Goal: Task Accomplishment & Management: Use online tool/utility

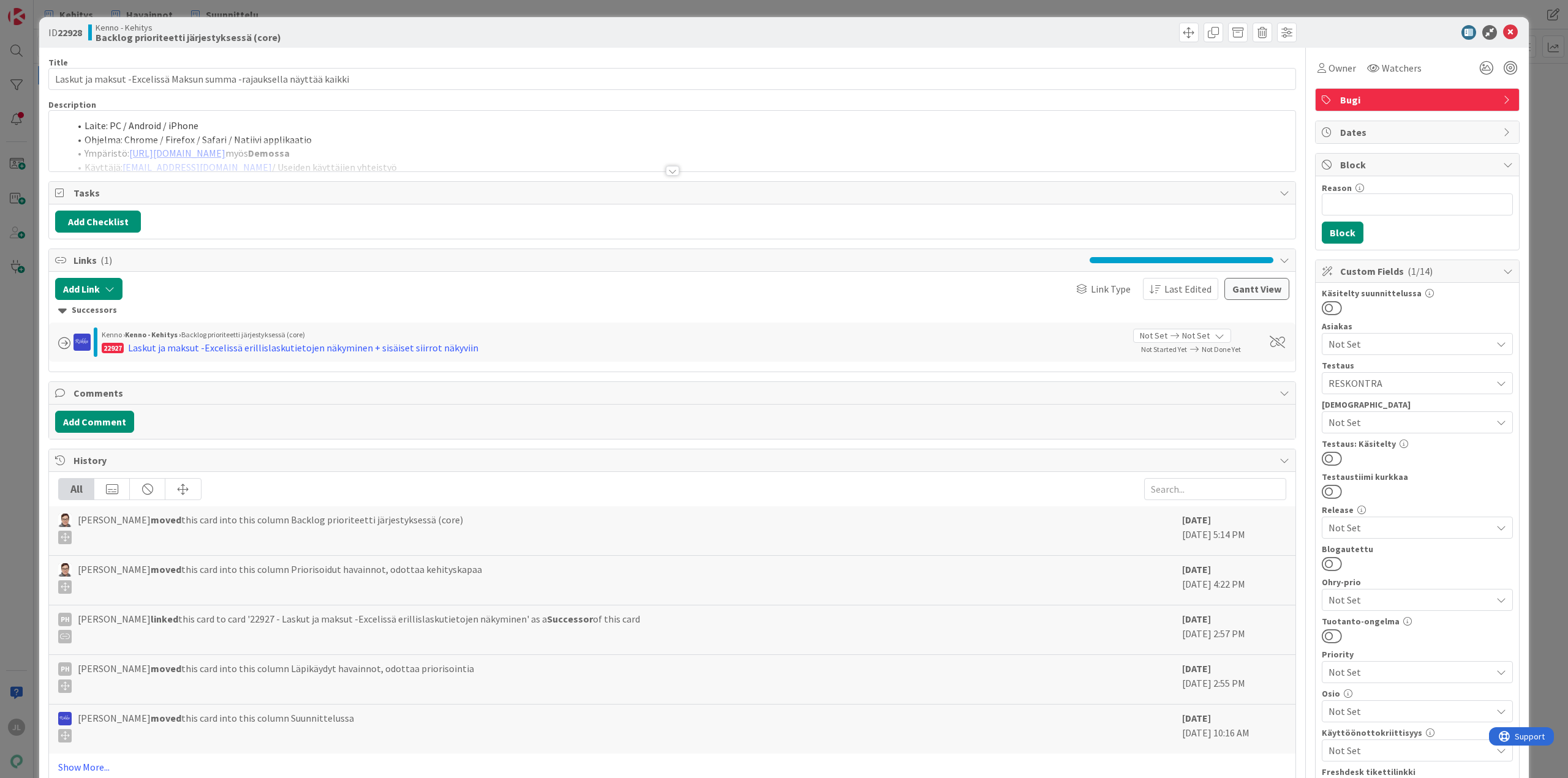
click at [547, 132] on li "Laite: PC / Android / iPhone" at bounding box center [680, 126] width 1220 height 14
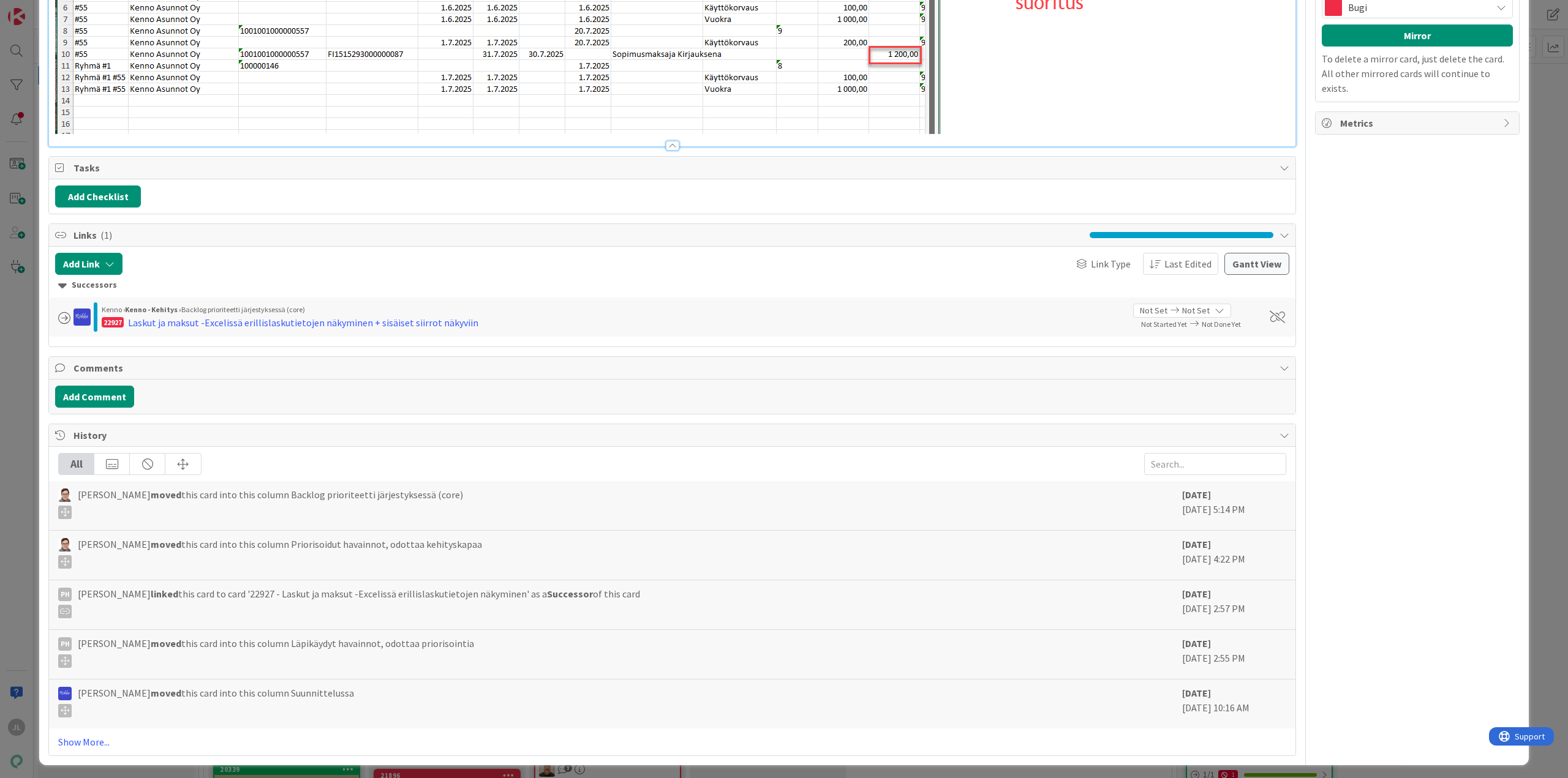
scroll to position [1153, 0]
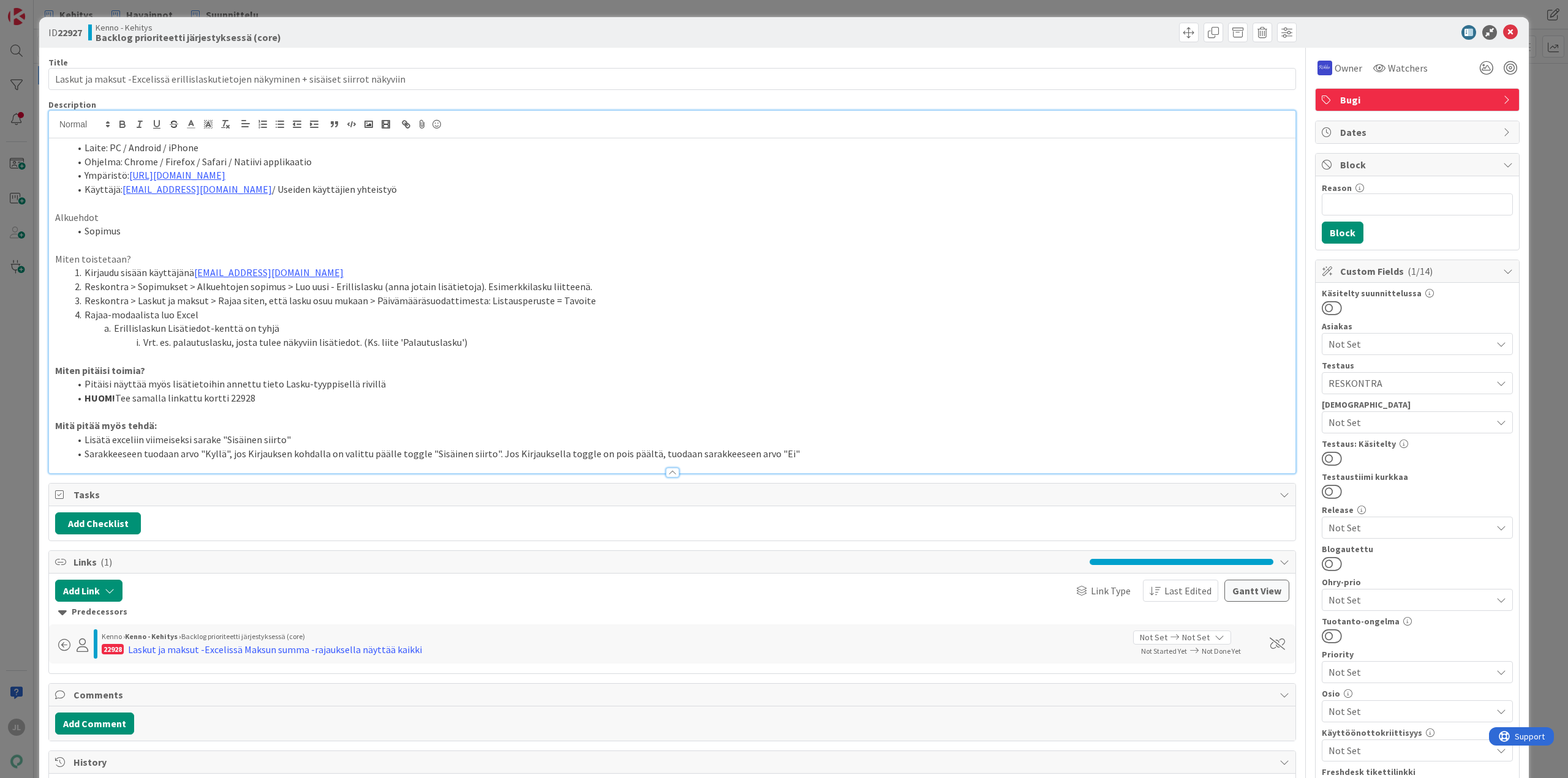
click at [0, 350] on div "ID 22927 Kenno - Kehitys Backlog prioriteetti järjestyksessä (core) Title 86 / …" at bounding box center [784, 389] width 1568 height 778
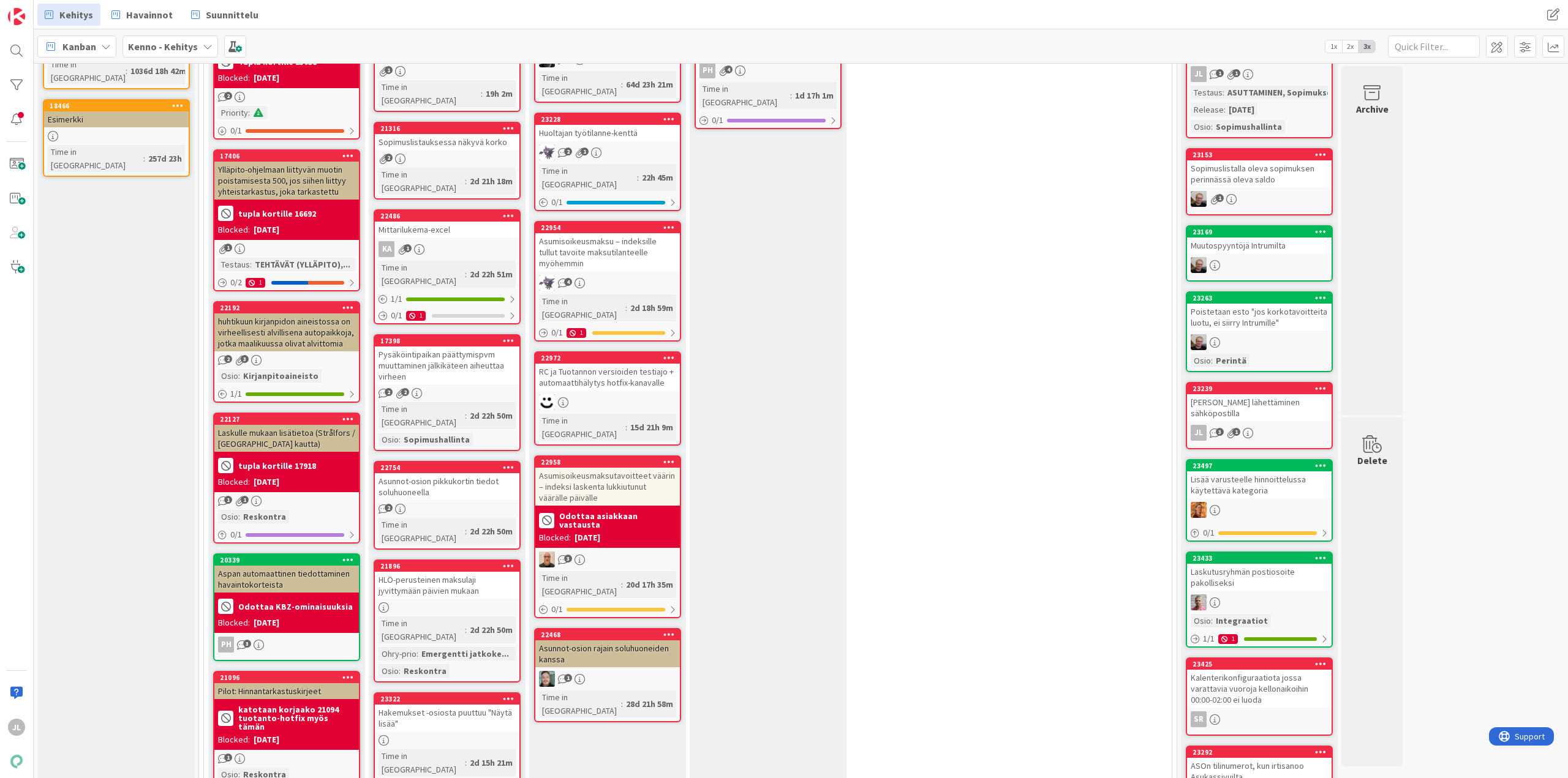
scroll to position [184, 0]
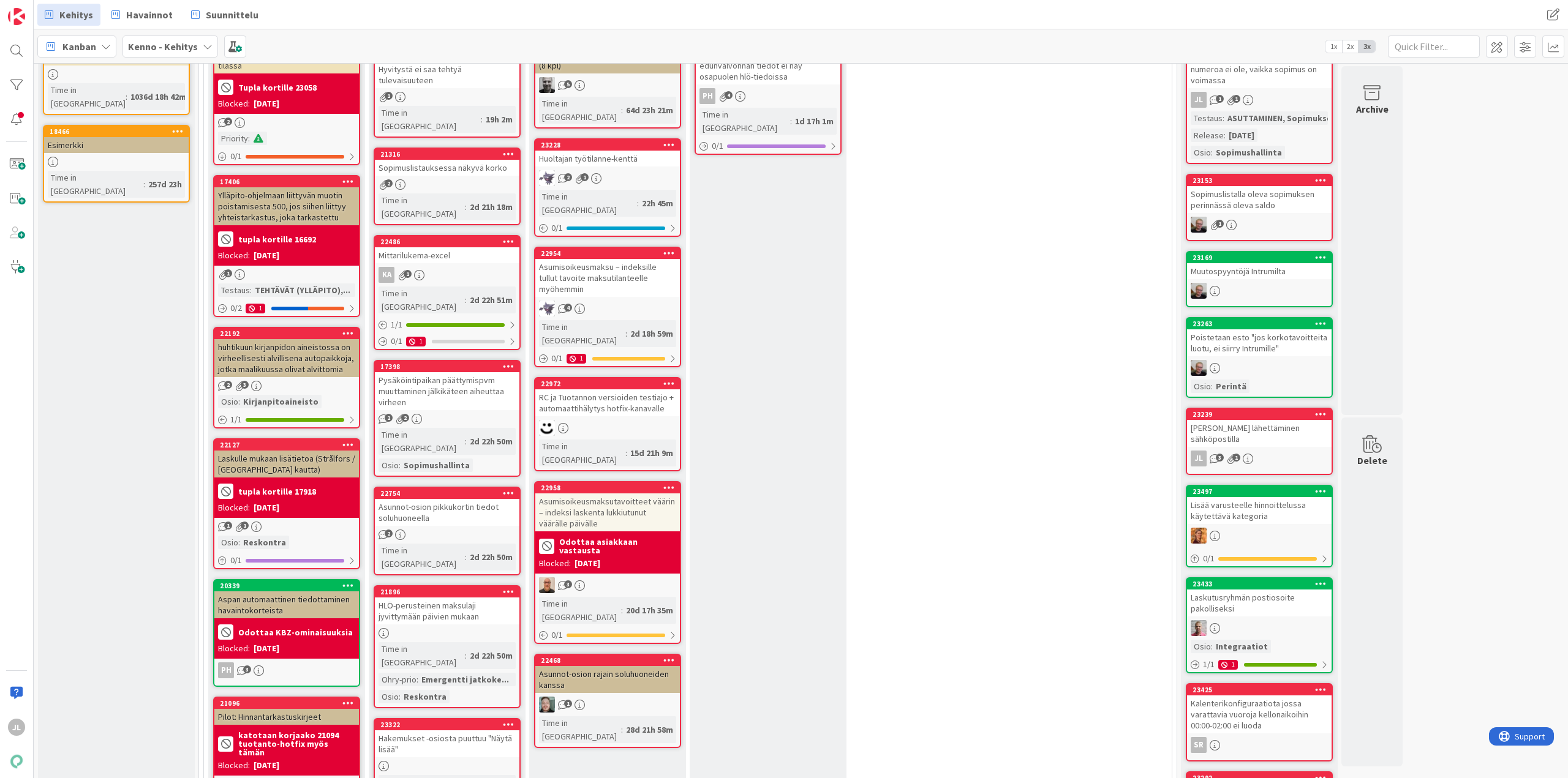
click at [477, 499] on div "Asunnot-osion pikkukortin tiedot soluhuoneella" at bounding box center [447, 512] width 145 height 27
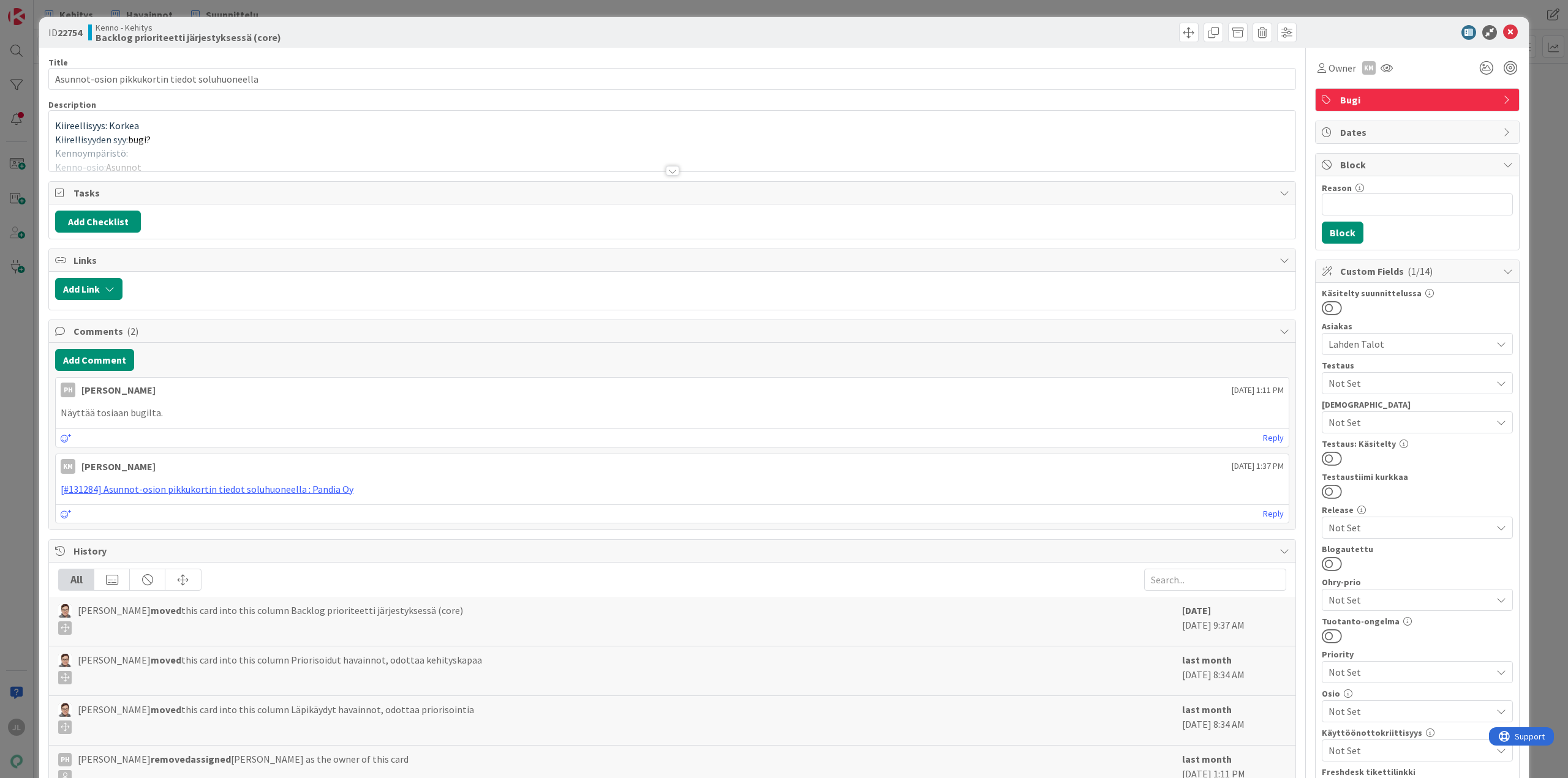
click at [454, 149] on div at bounding box center [673, 156] width 1247 height 31
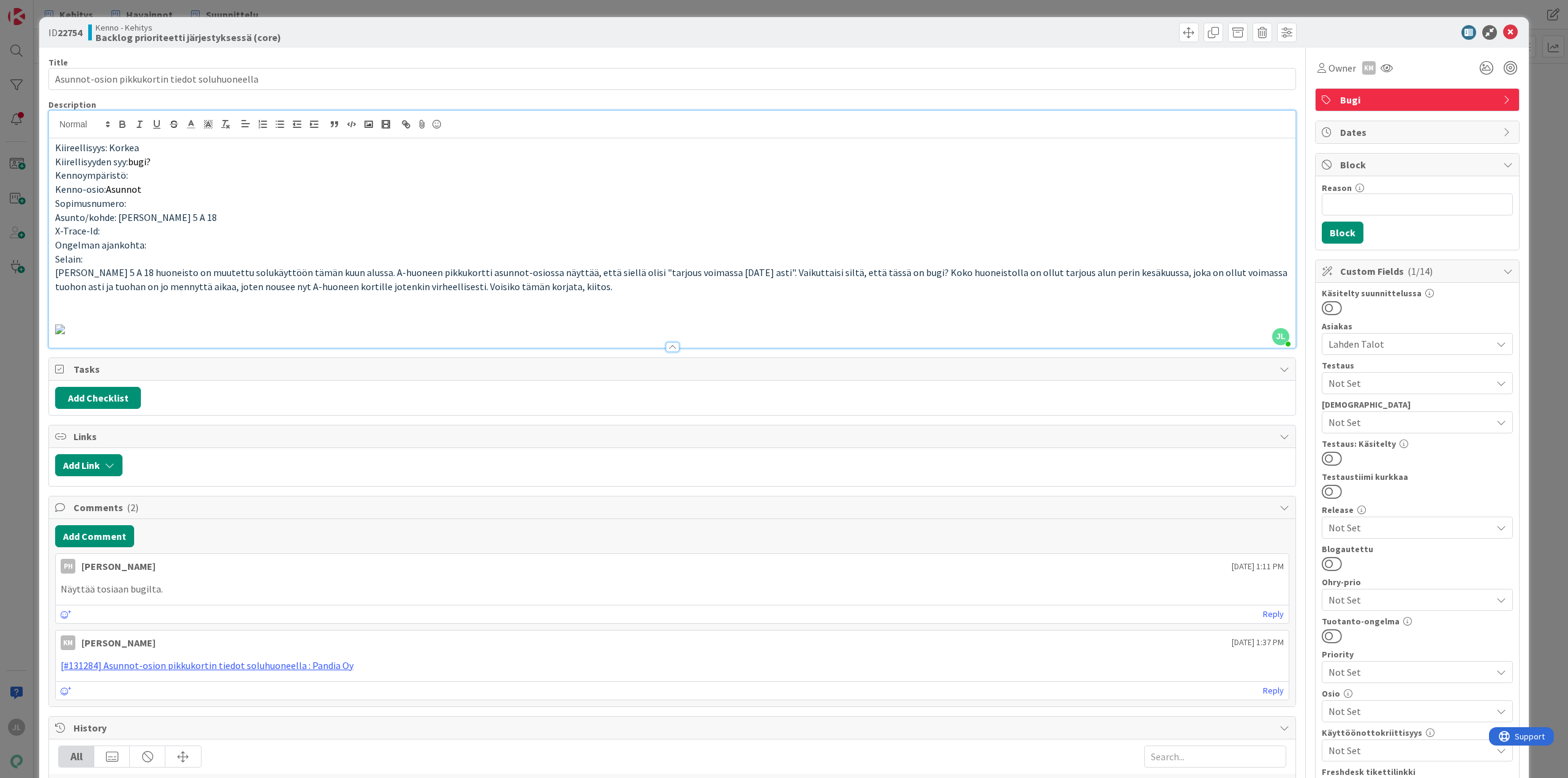
click at [9, 290] on div "ID 22754 Kenno - Kehitys Backlog prioriteetti järjestyksessä (core) Title 46 / …" at bounding box center [784, 389] width 1568 height 778
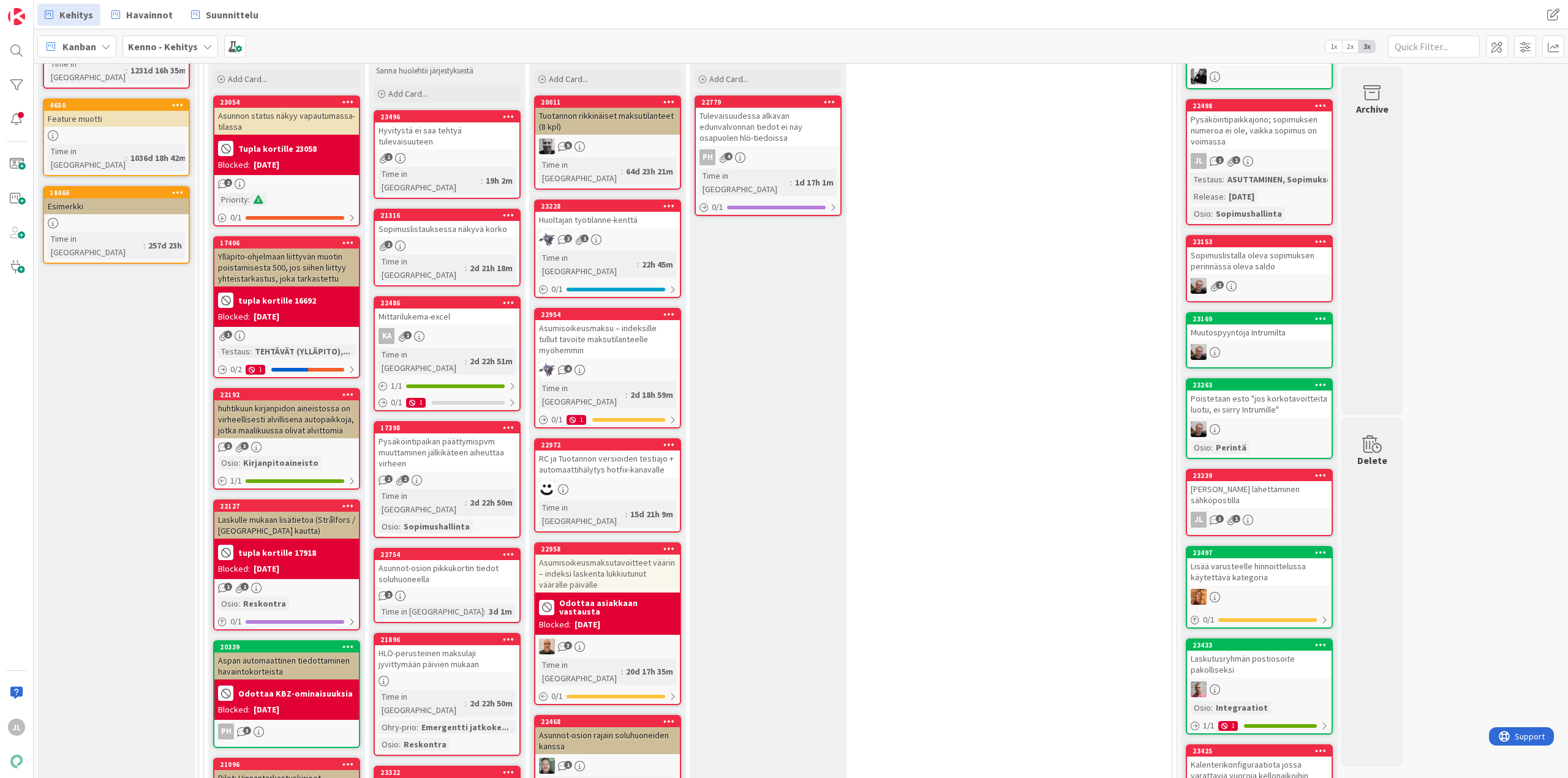
click at [482, 309] on div "Mittarilukema-excel" at bounding box center [447, 316] width 145 height 16
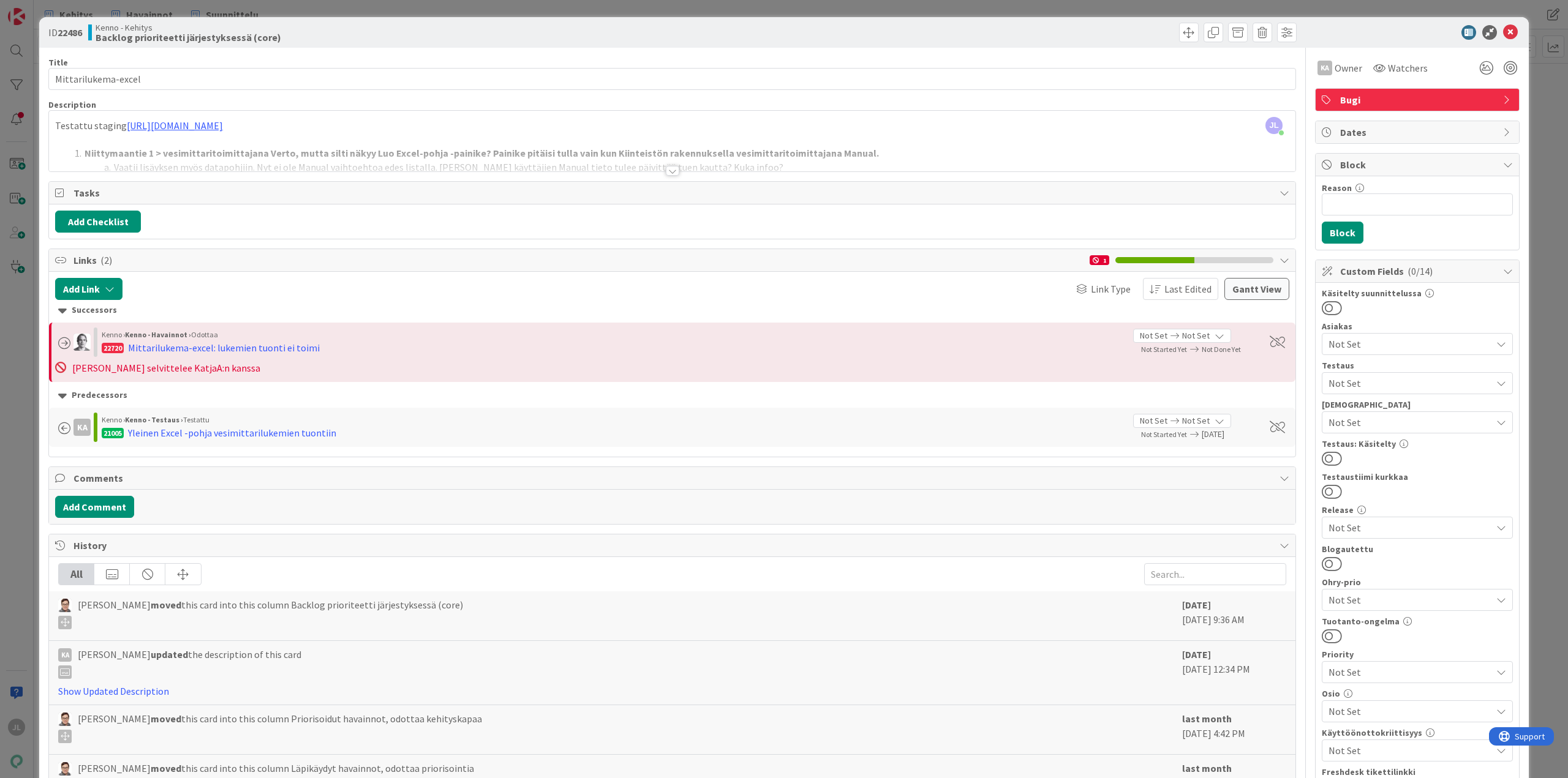
click at [353, 154] on div at bounding box center [673, 156] width 1247 height 31
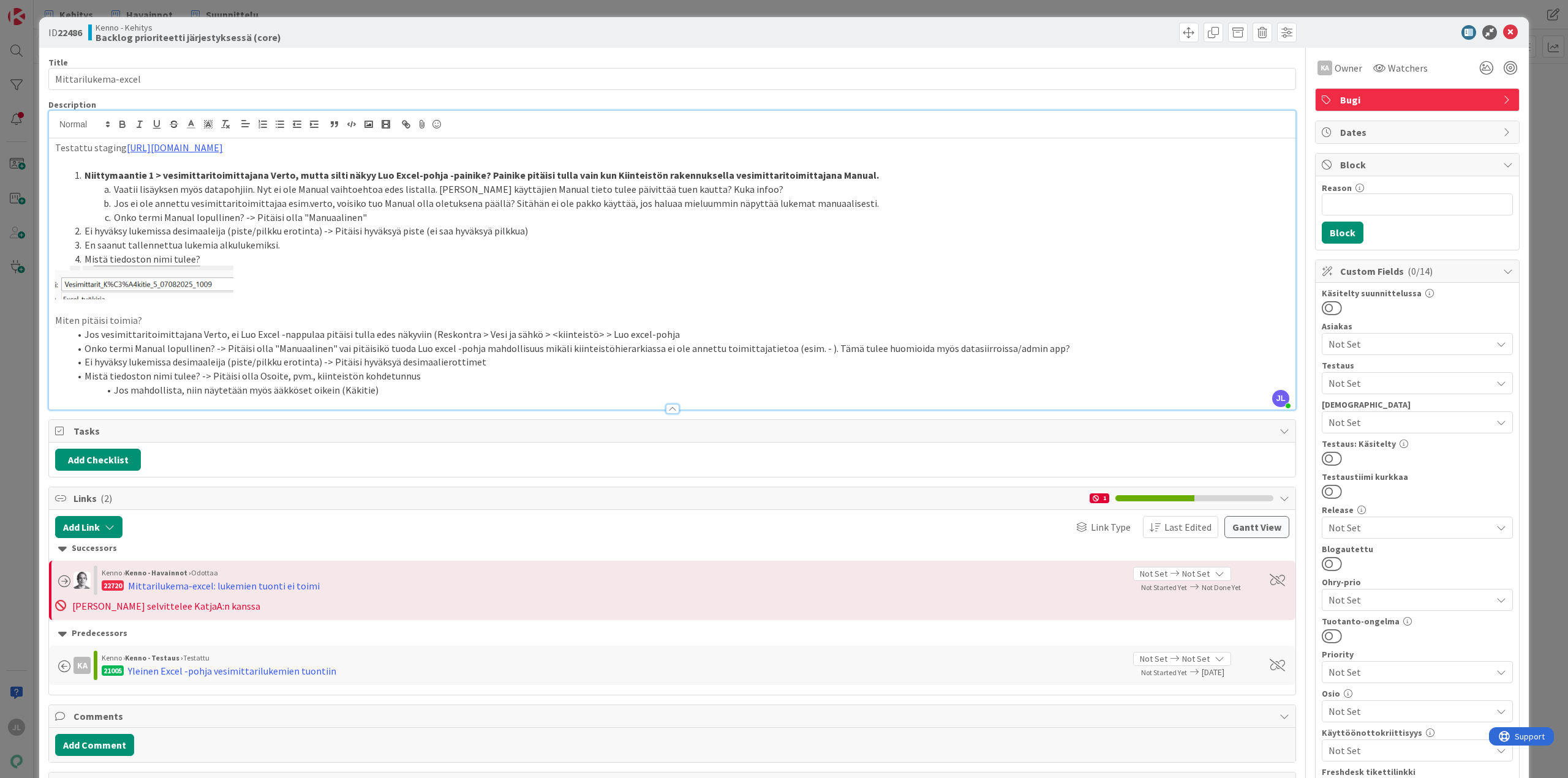
click at [21, 483] on div "ID 22486 Kenno - Kehitys Backlog prioriteetti järjestyksessä (core) Title 19 / …" at bounding box center [784, 389] width 1568 height 778
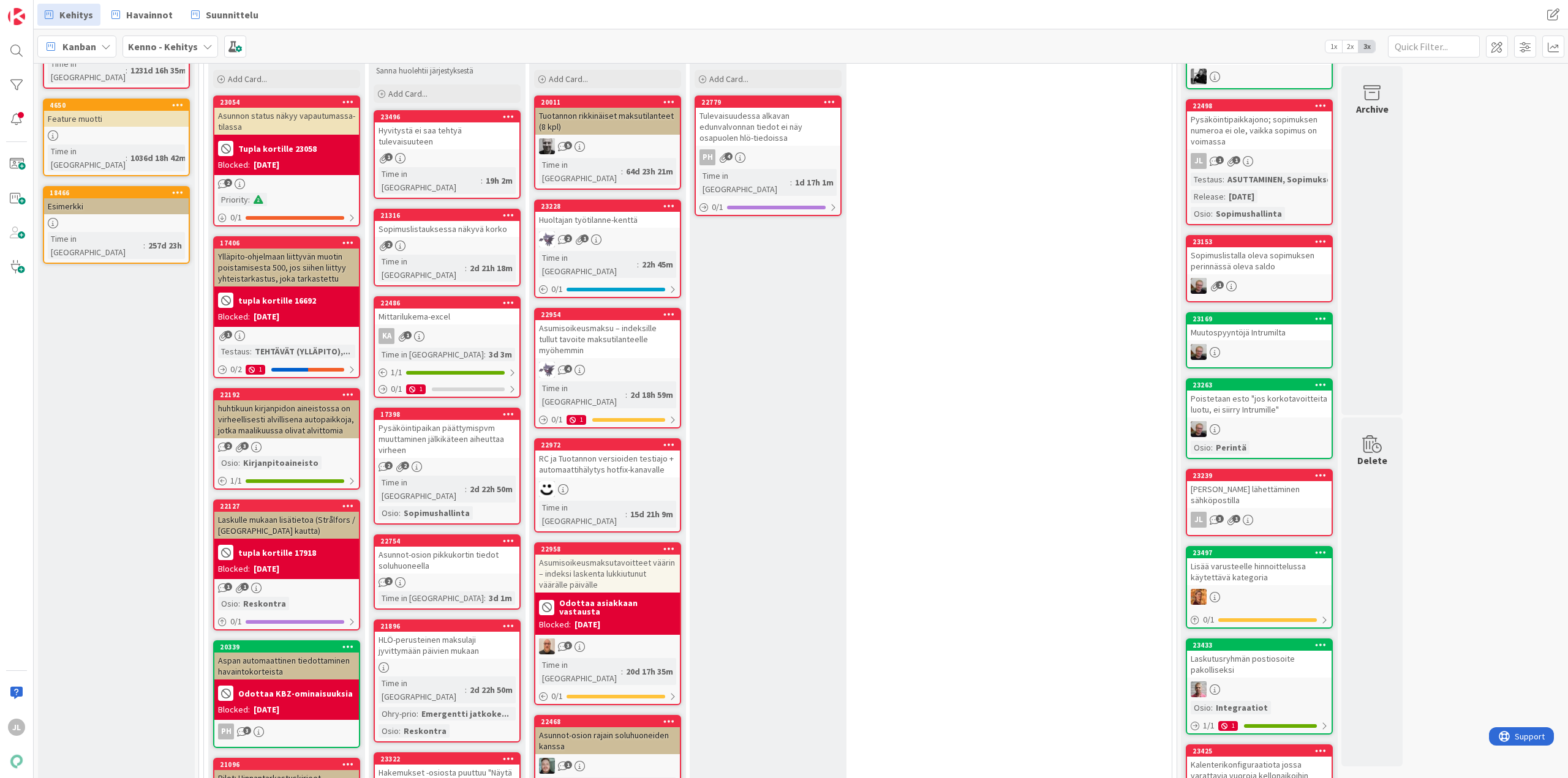
click at [438, 420] on div "Pysäköintipaikan päättymispvm muuttaminen jälkikäteen aiheuttaa virheen" at bounding box center [447, 439] width 145 height 38
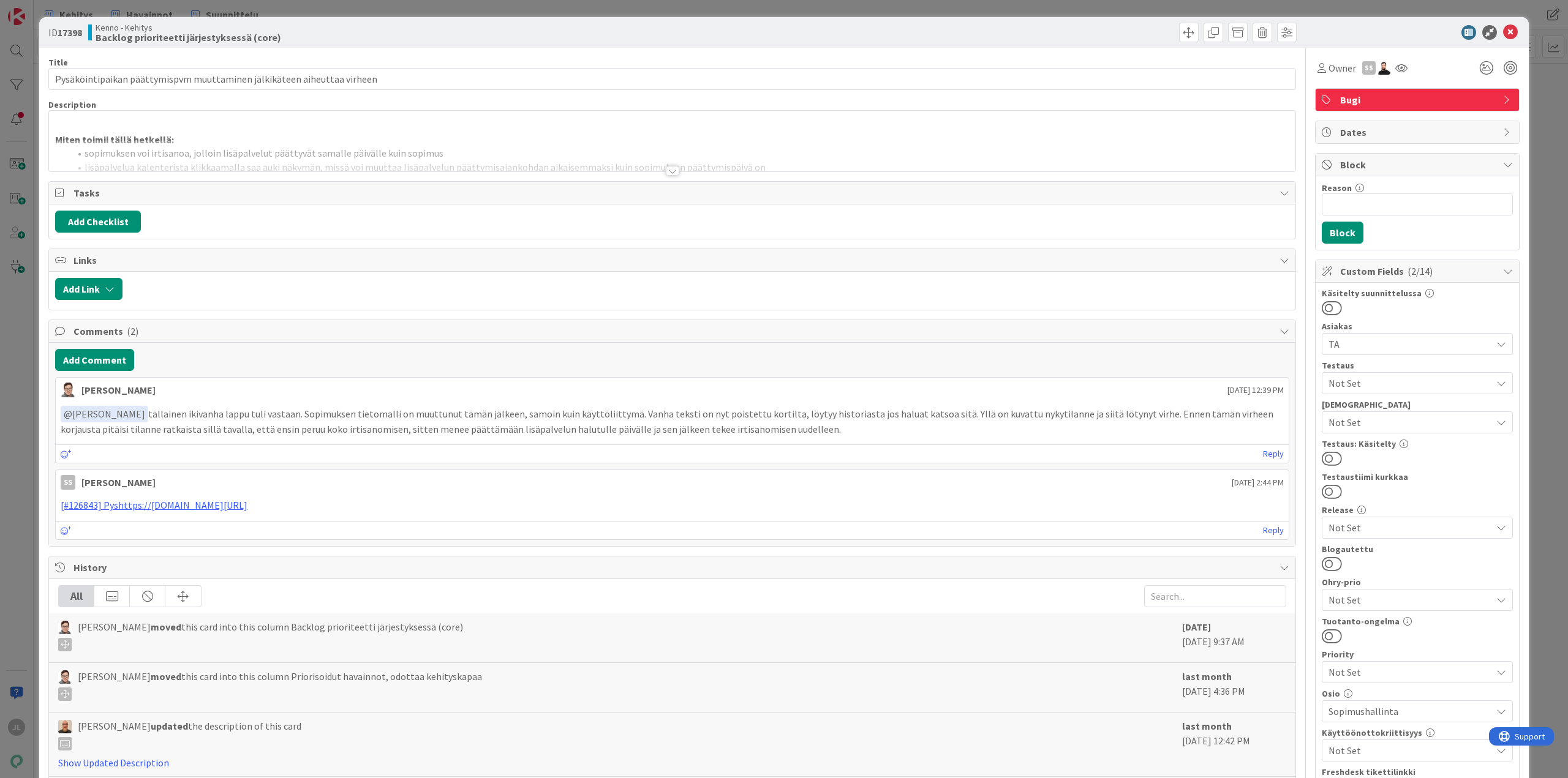
click at [258, 154] on div at bounding box center [673, 156] width 1247 height 31
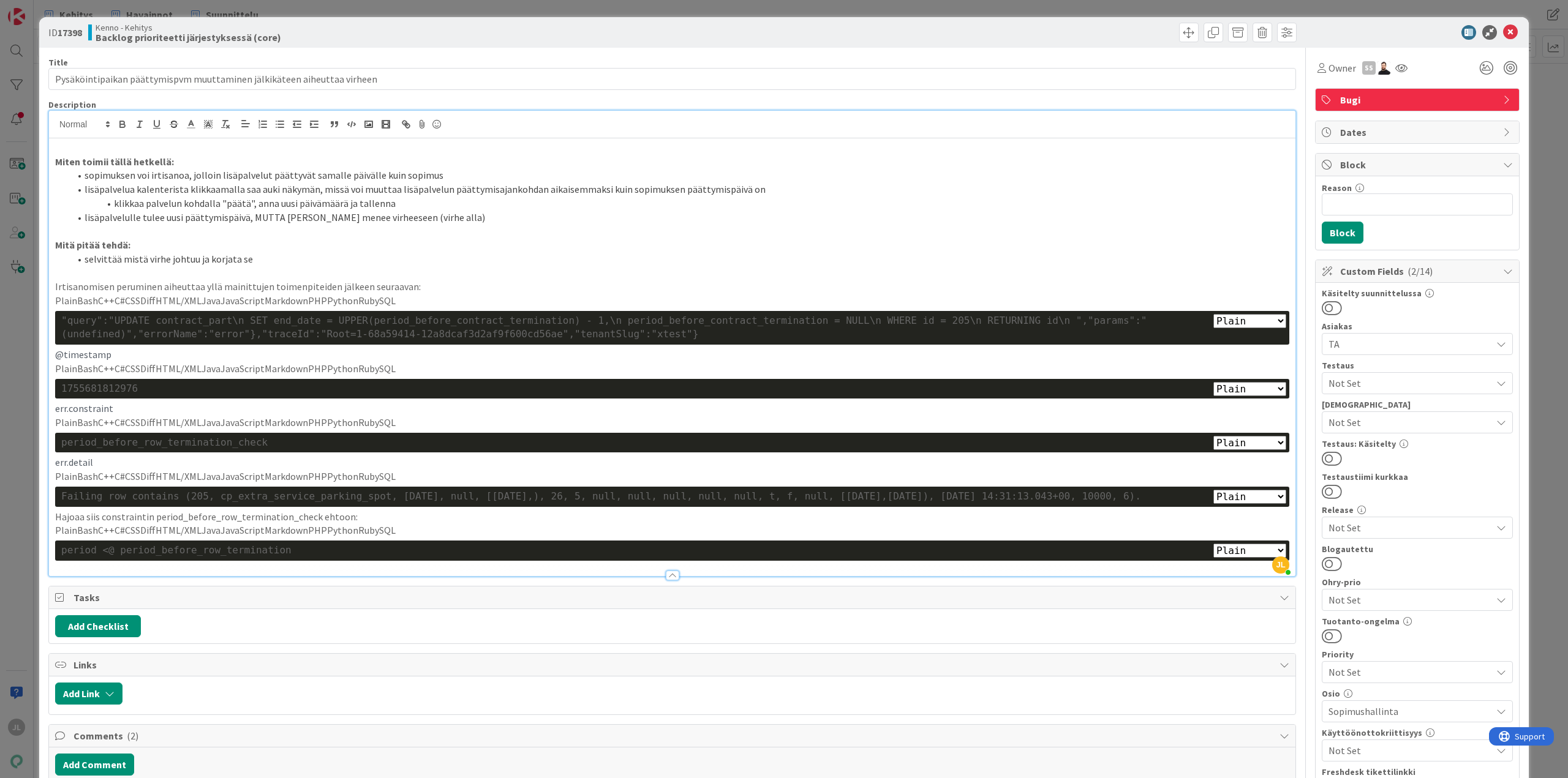
click at [13, 333] on div "ID 17398 Kenno - Kehitys Backlog prioriteetti järjestyksessä (core) Title 71 / …" at bounding box center [784, 389] width 1568 height 778
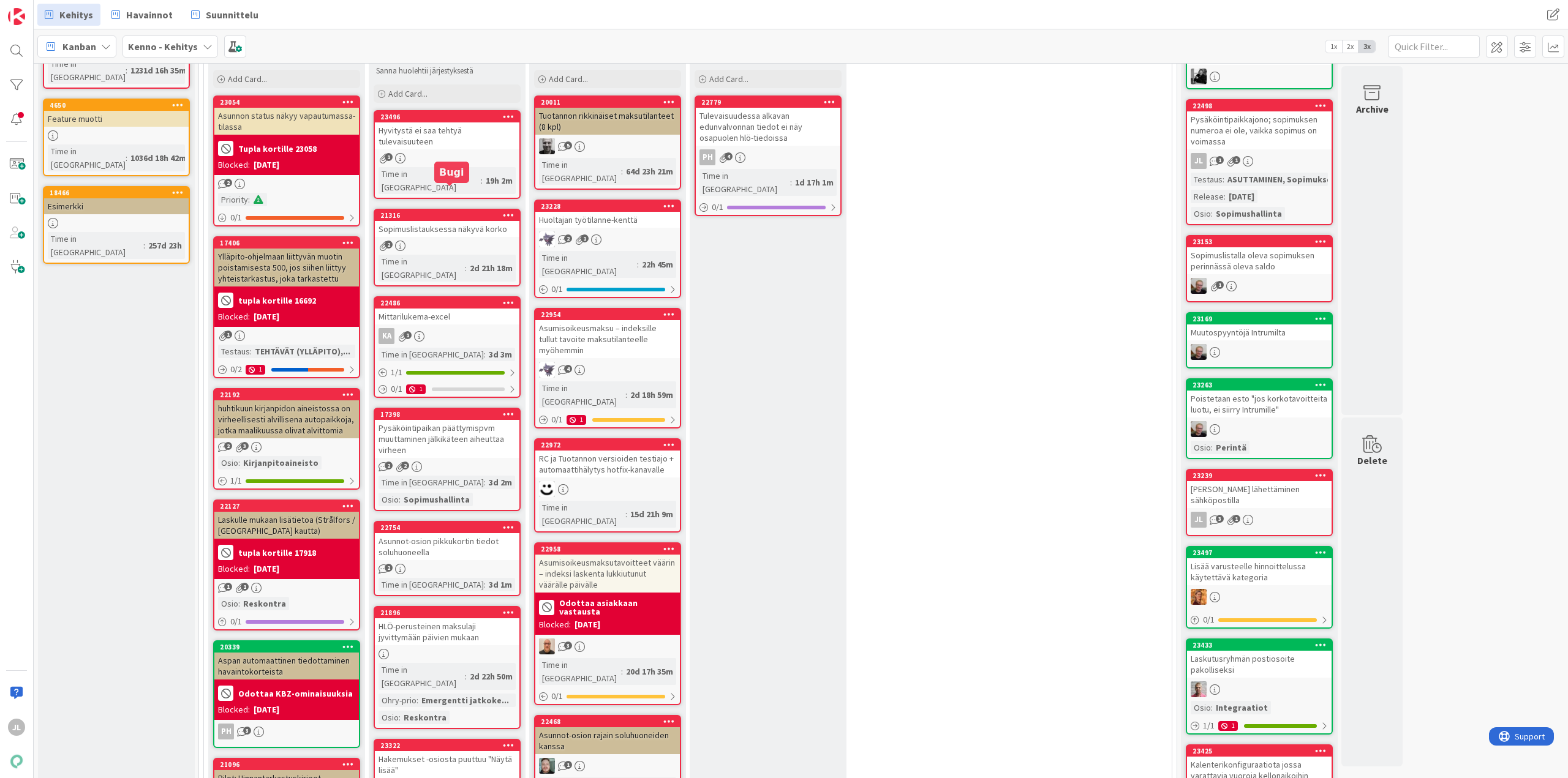
click at [469, 221] on div "Sopimuslistauksessa näkyvä korko" at bounding box center [447, 229] width 145 height 16
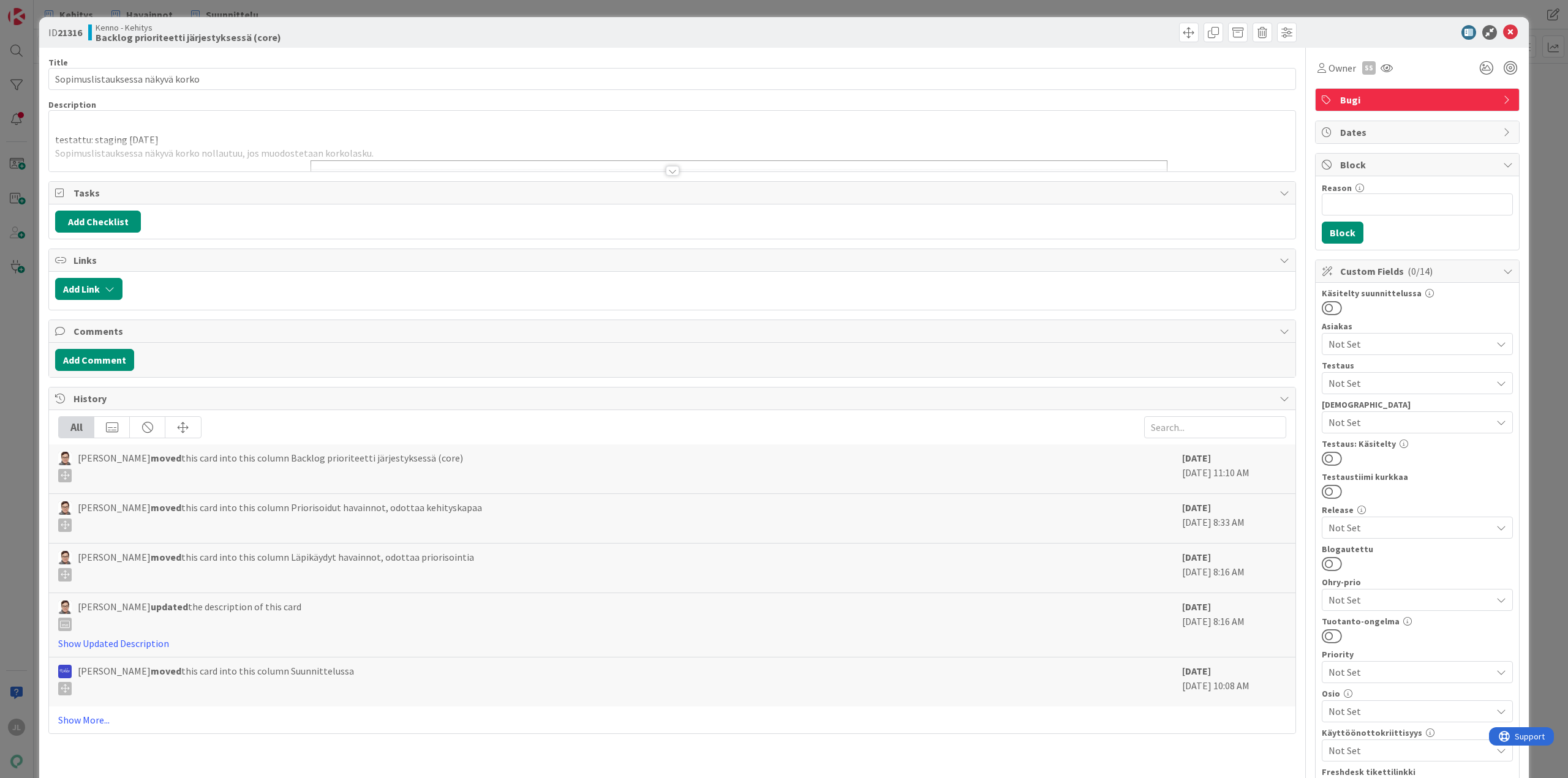
click at [326, 159] on div at bounding box center [673, 156] width 1247 height 31
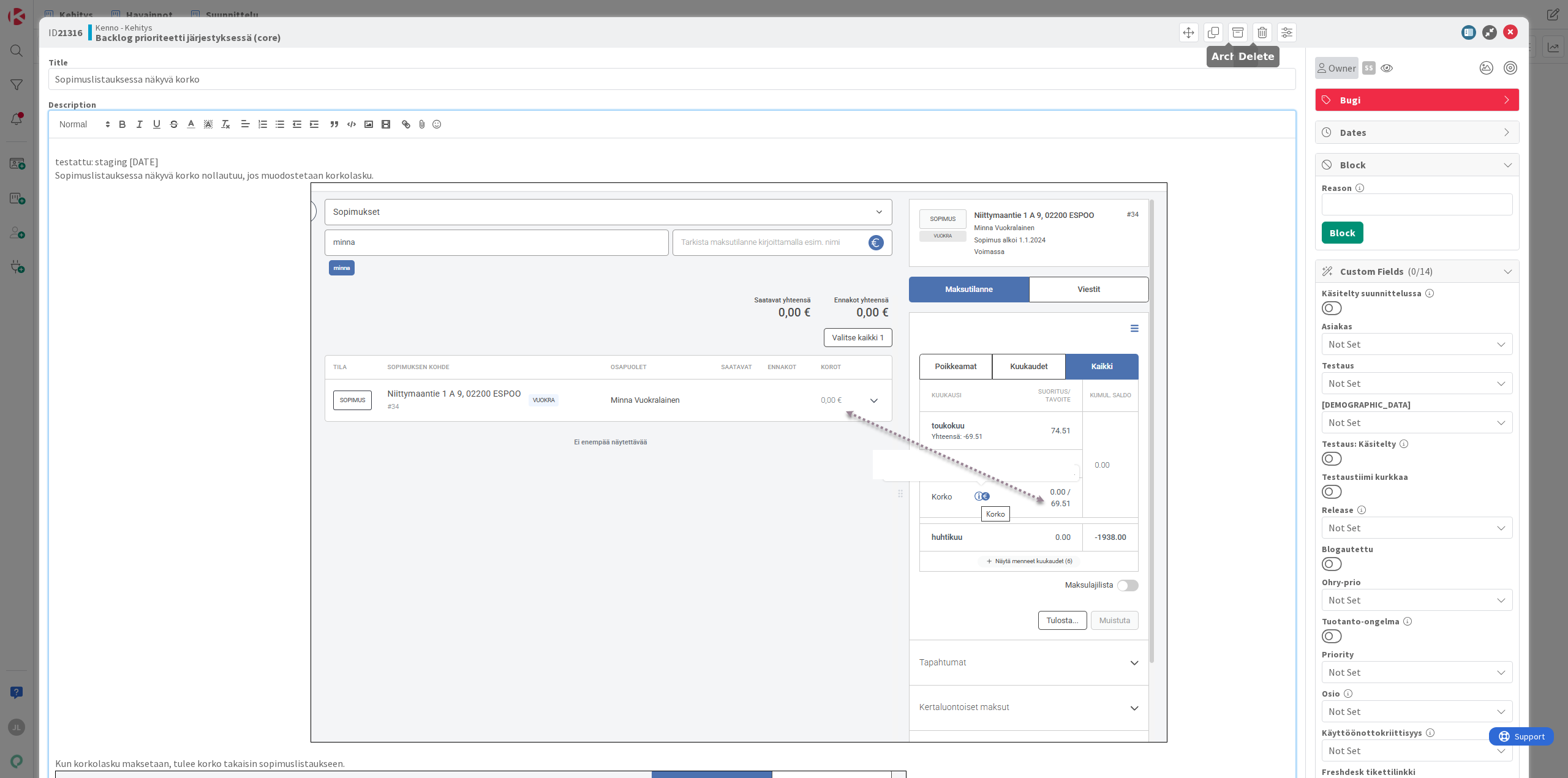
click at [1341, 73] on span "Owner" at bounding box center [1342, 68] width 27 height 15
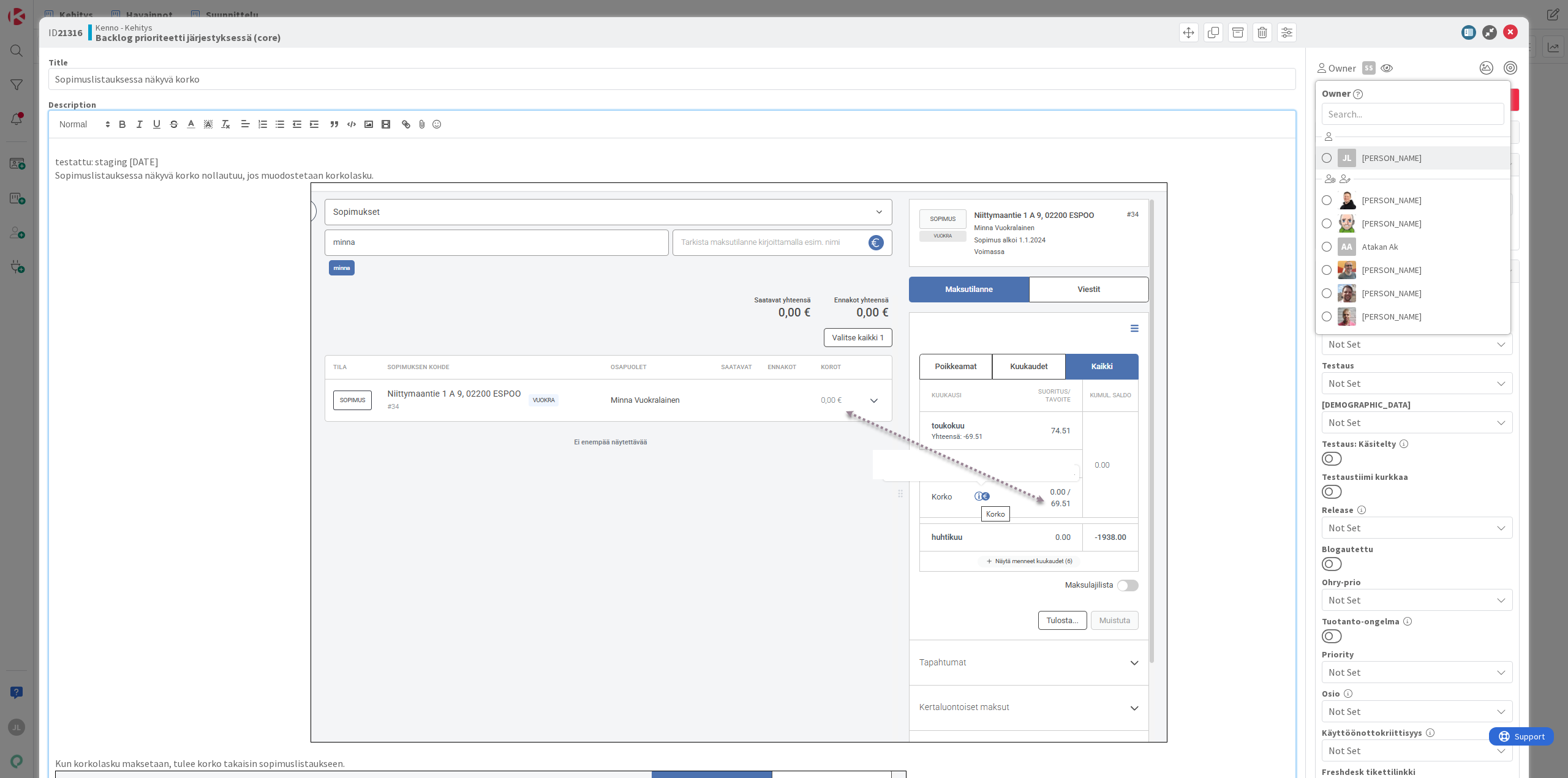
click at [1376, 162] on span "[PERSON_NAME]" at bounding box center [1392, 158] width 59 height 18
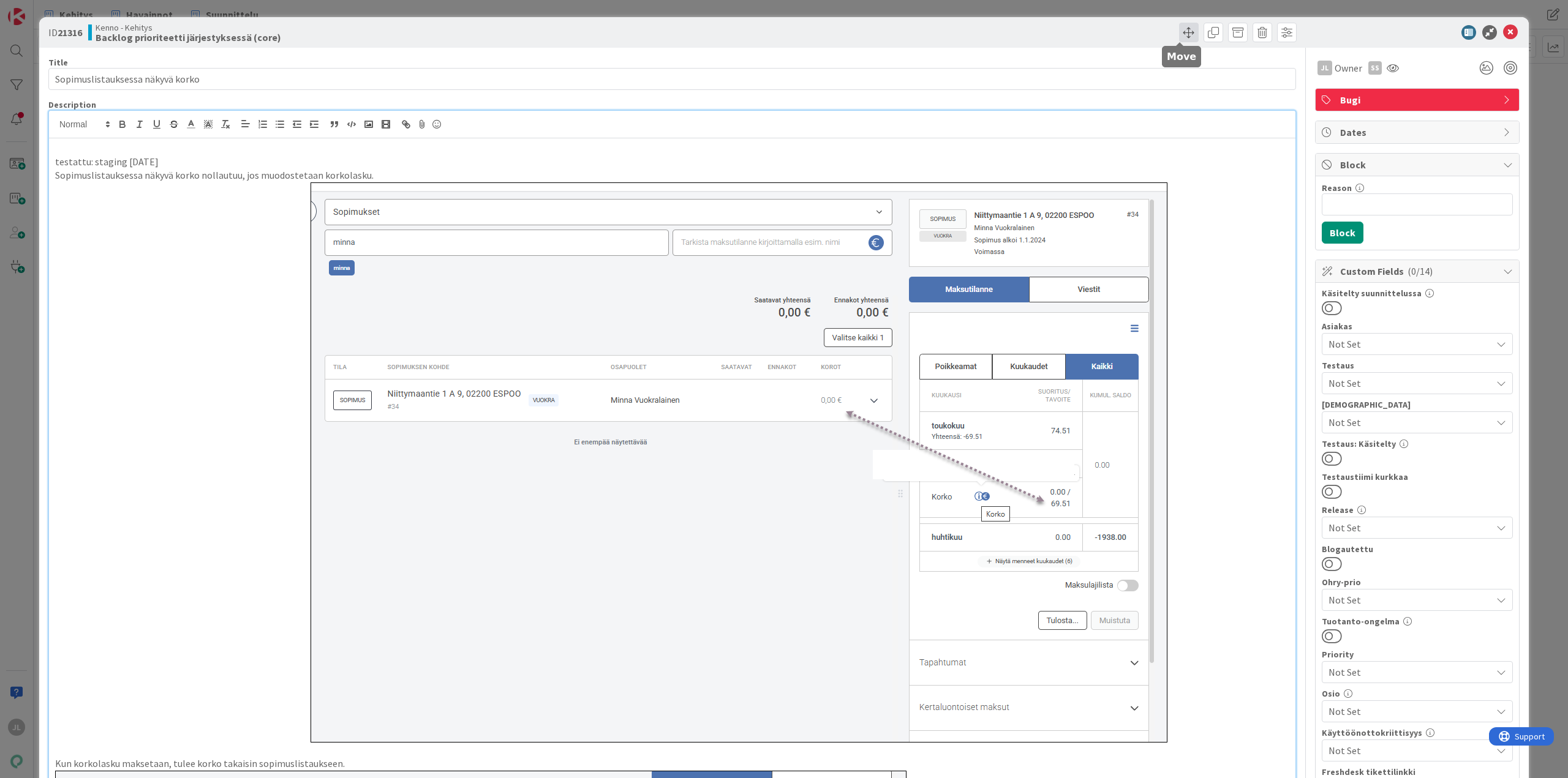
click at [1180, 32] on span at bounding box center [1189, 32] width 20 height 20
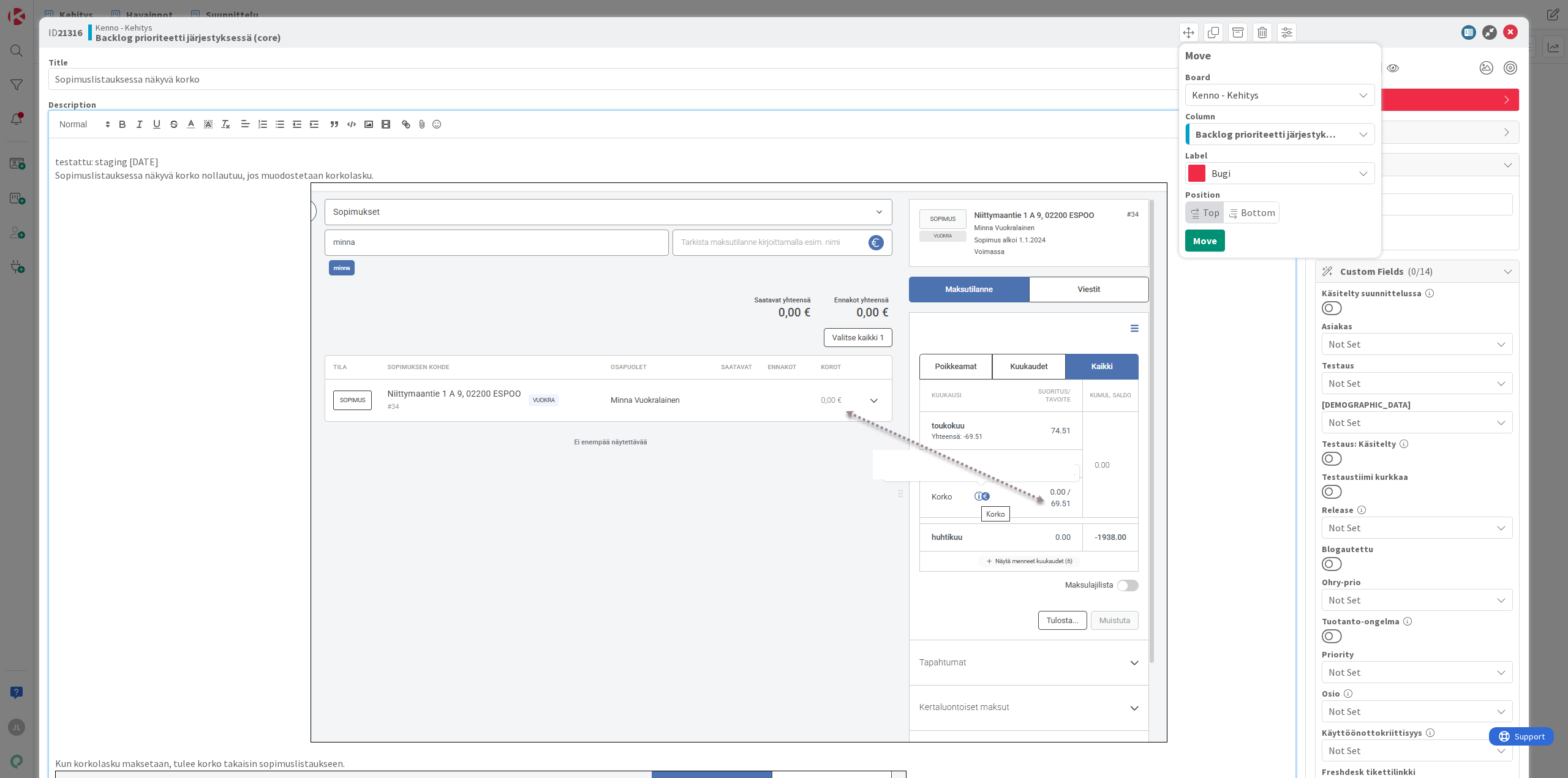
click at [1248, 128] on span "Backlog prioriteetti järjestyksessä (core)" at bounding box center [1266, 134] width 141 height 16
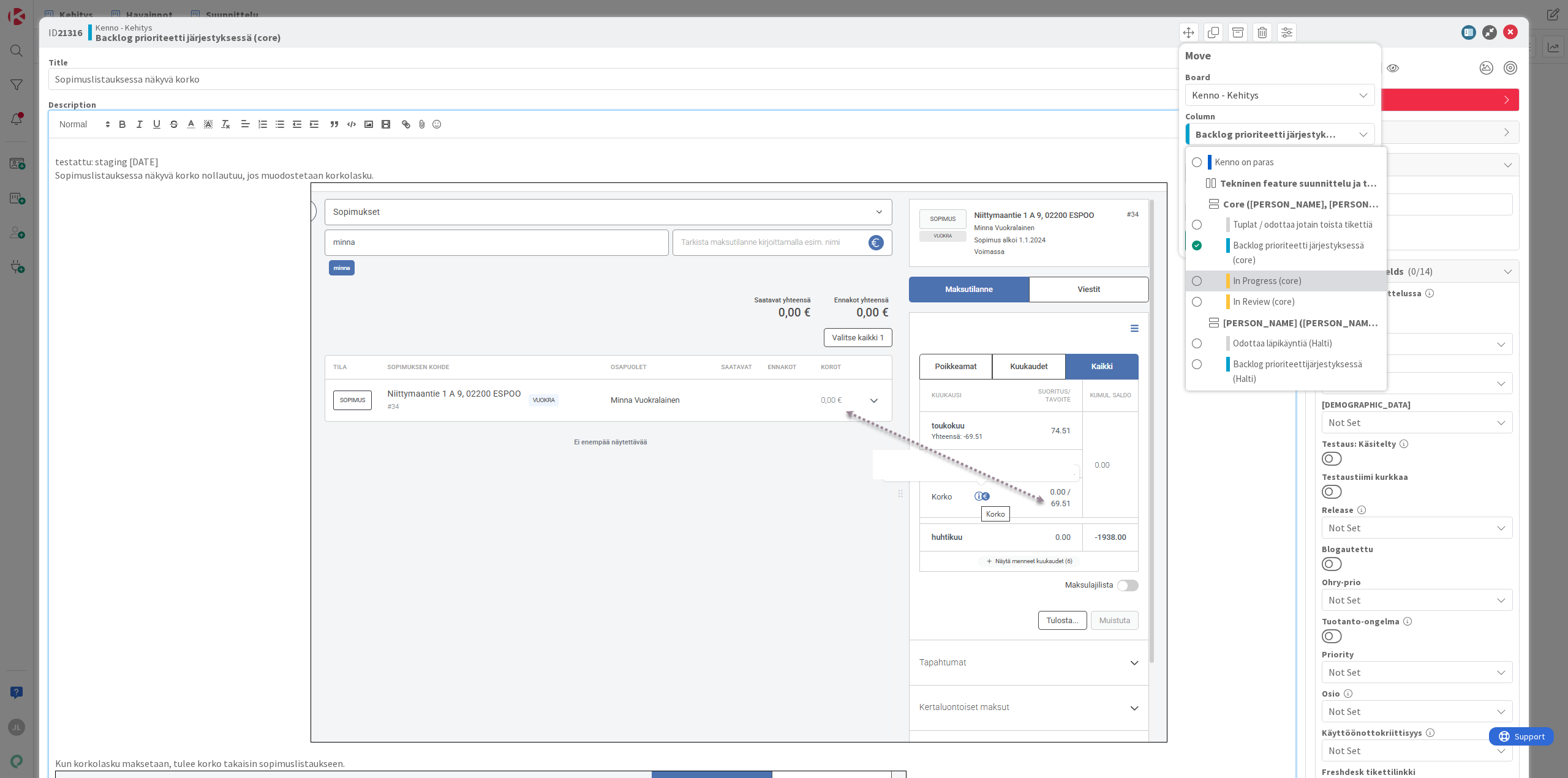
click at [1259, 275] on span "In Progress (core)" at bounding box center [1267, 280] width 68 height 15
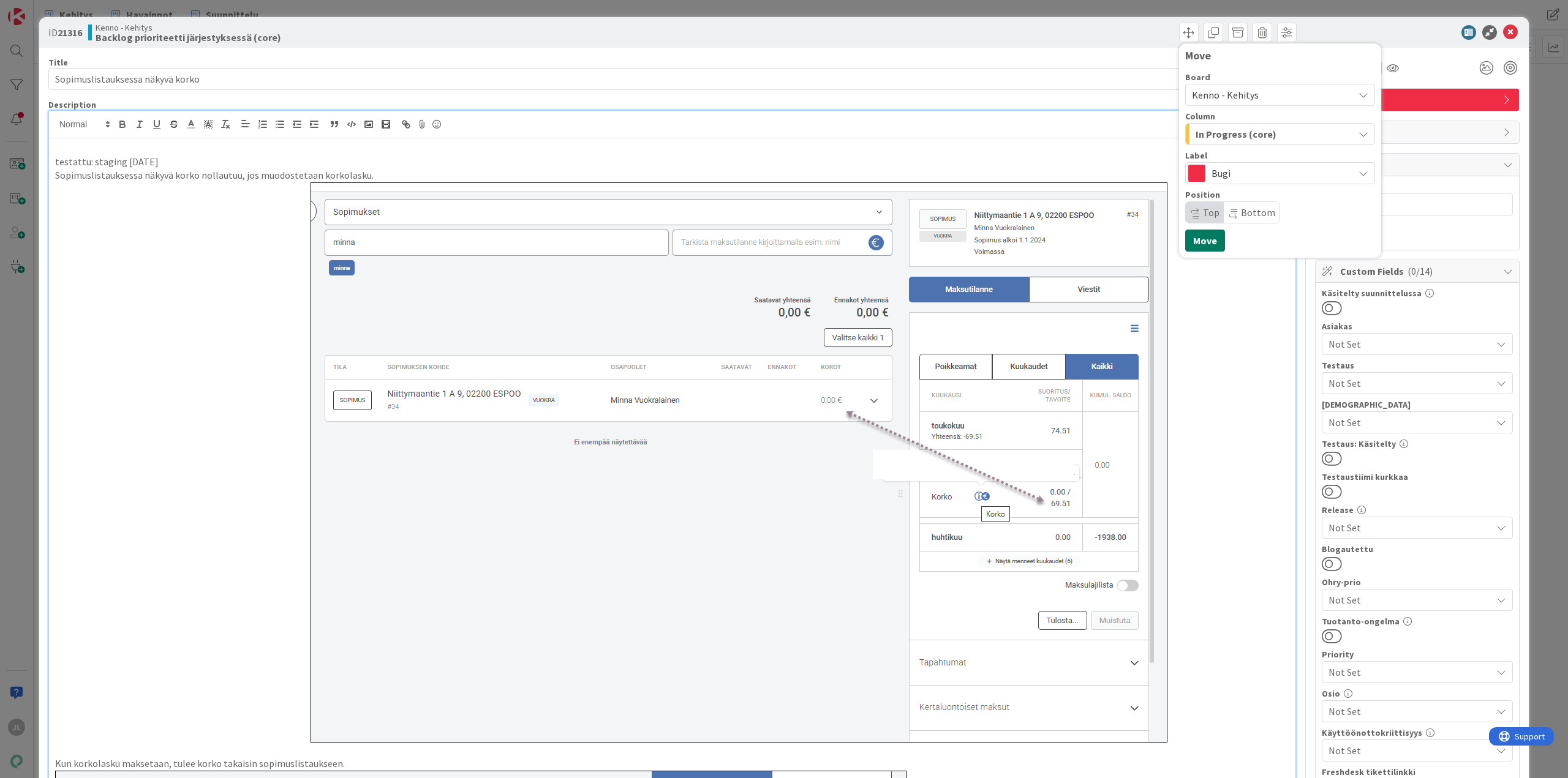
click at [1194, 240] on button "Move" at bounding box center [1205, 240] width 39 height 22
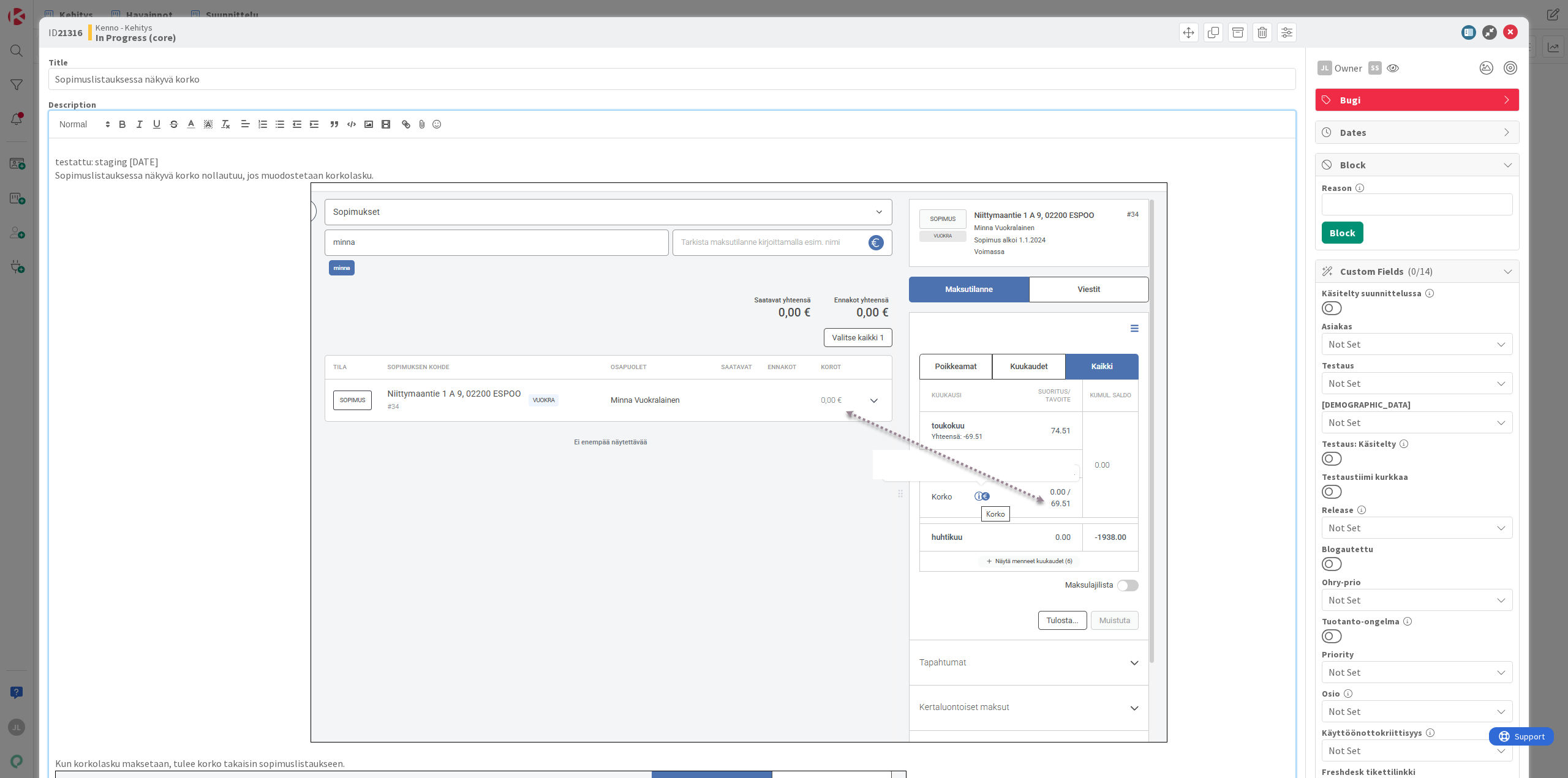
click at [11, 311] on div "ID 21316 Kenno - Kehitys In Progress (core) Move Move Title 32 / 128 Sopimuslis…" at bounding box center [784, 389] width 1568 height 778
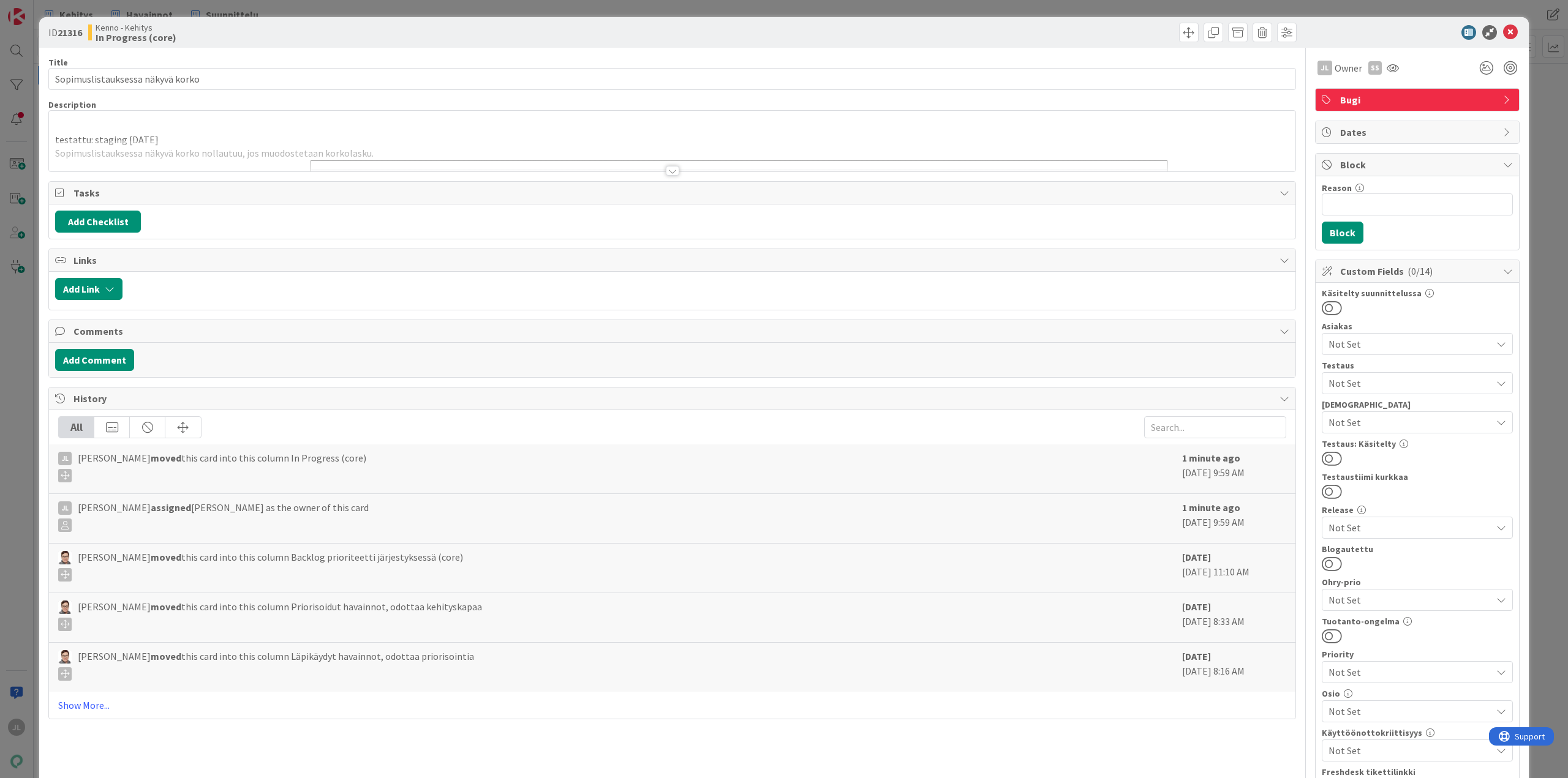
click at [354, 141] on div at bounding box center [673, 156] width 1247 height 31
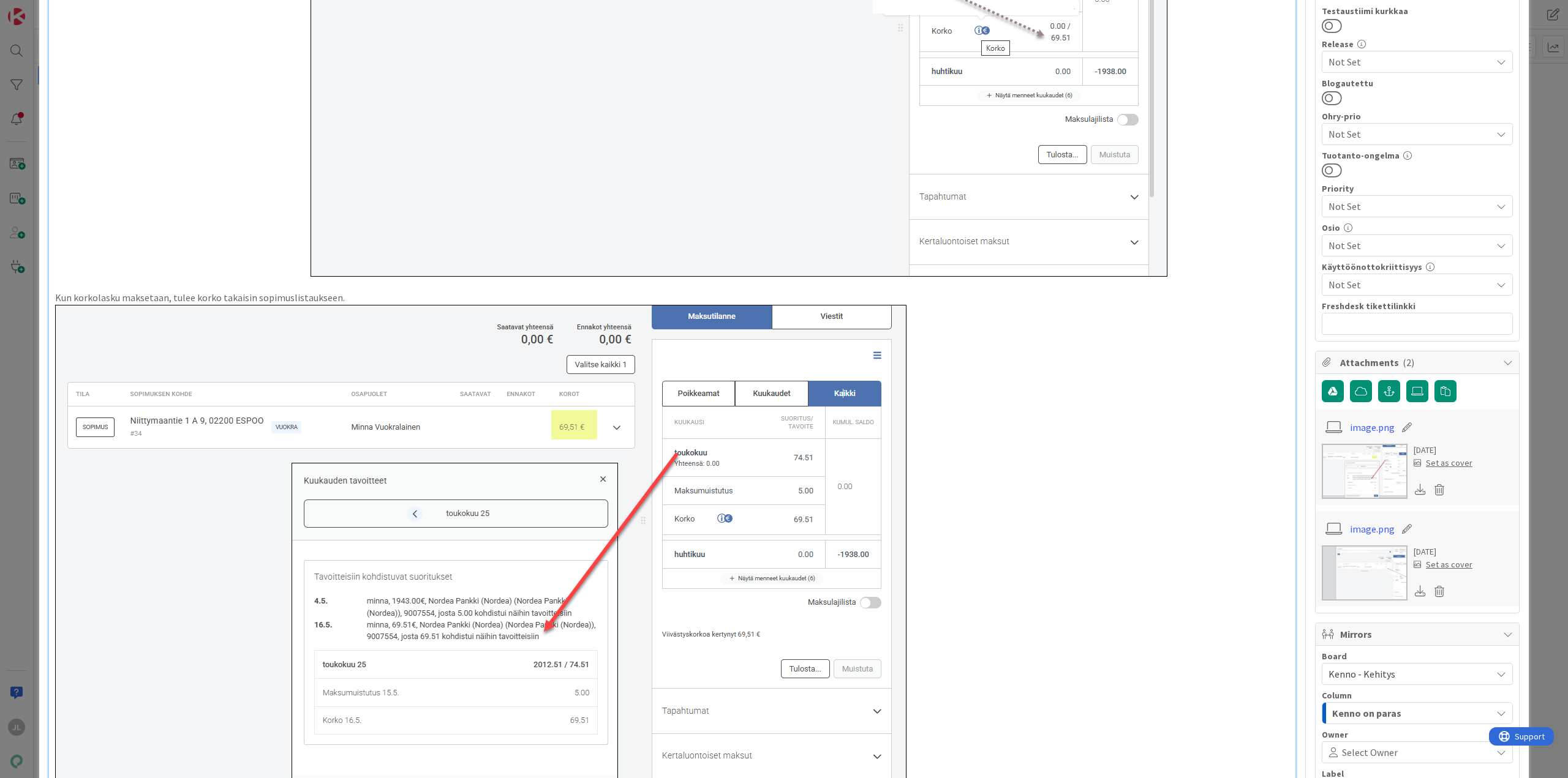
scroll to position [428, 0]
